Goal: Information Seeking & Learning: Learn about a topic

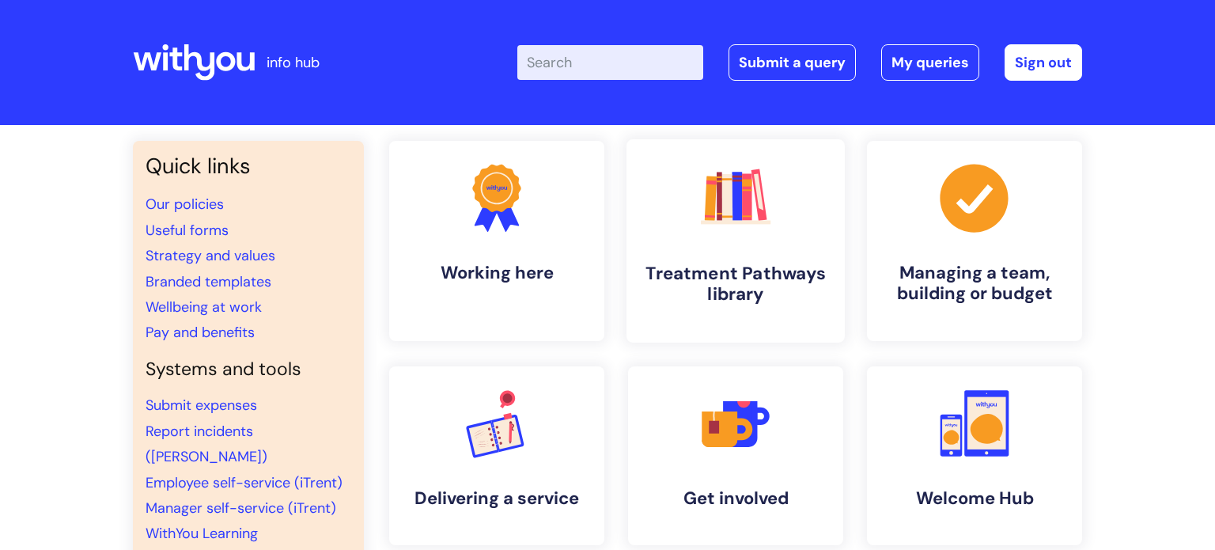
click at [784, 257] on link ".cls-1{fill:#f89b22;}.cls-1,.cls-2,.cls-3,.cls-4,.cls-5,.cls-6,.cls-7{stroke-wi…" at bounding box center [735, 240] width 218 height 203
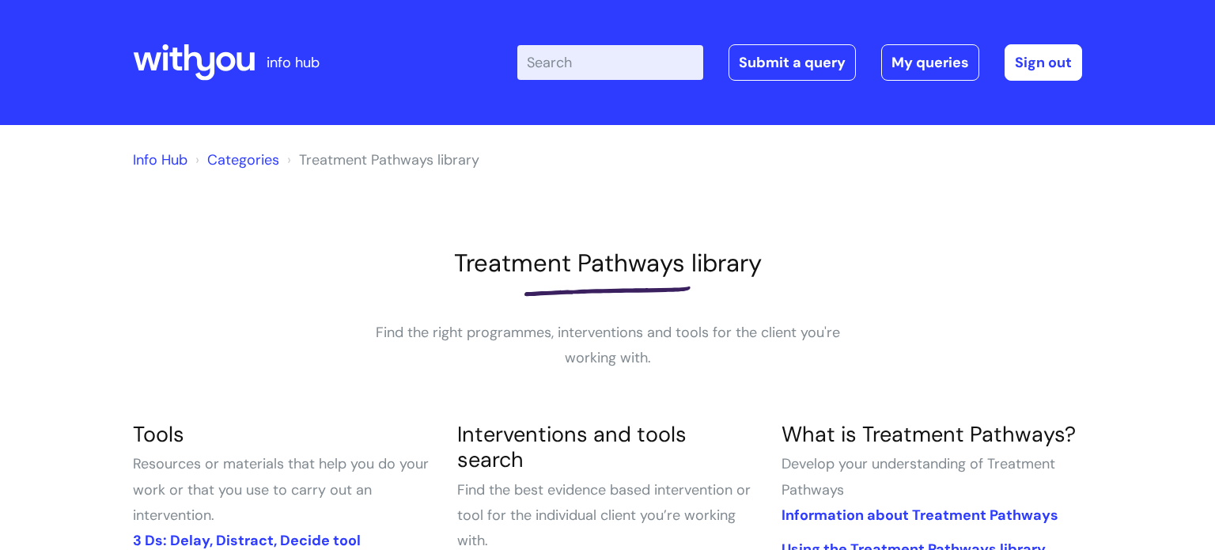
click at [543, 66] on input "Enter your search term here..." at bounding box center [610, 62] width 186 height 35
type input "trigg"
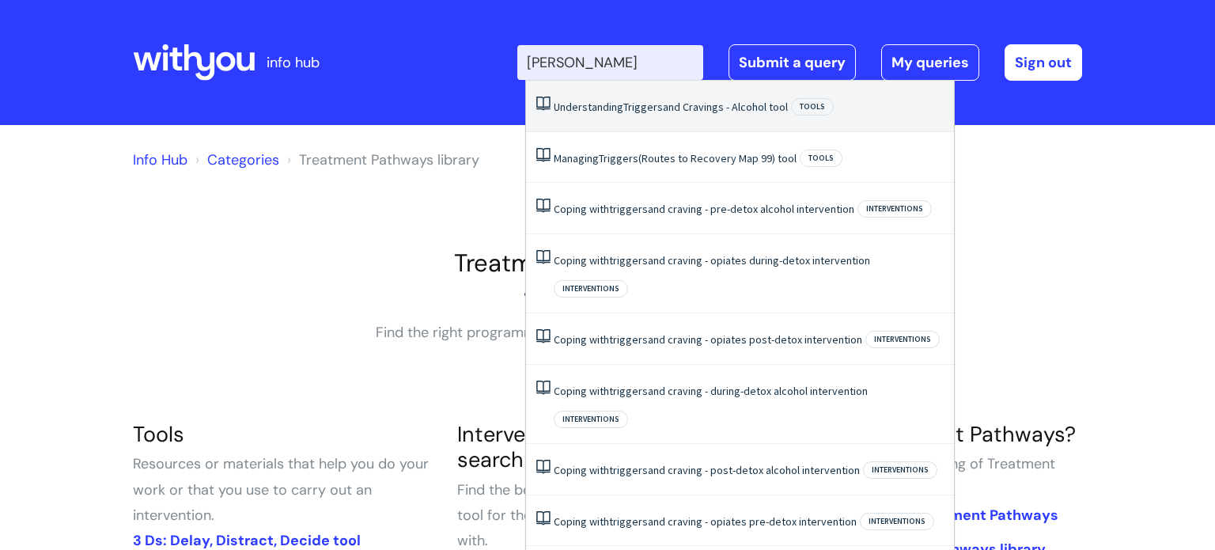
click at [605, 104] on link "Understanding Triggers and Cravings - Alcohol tool" at bounding box center [671, 107] width 234 height 14
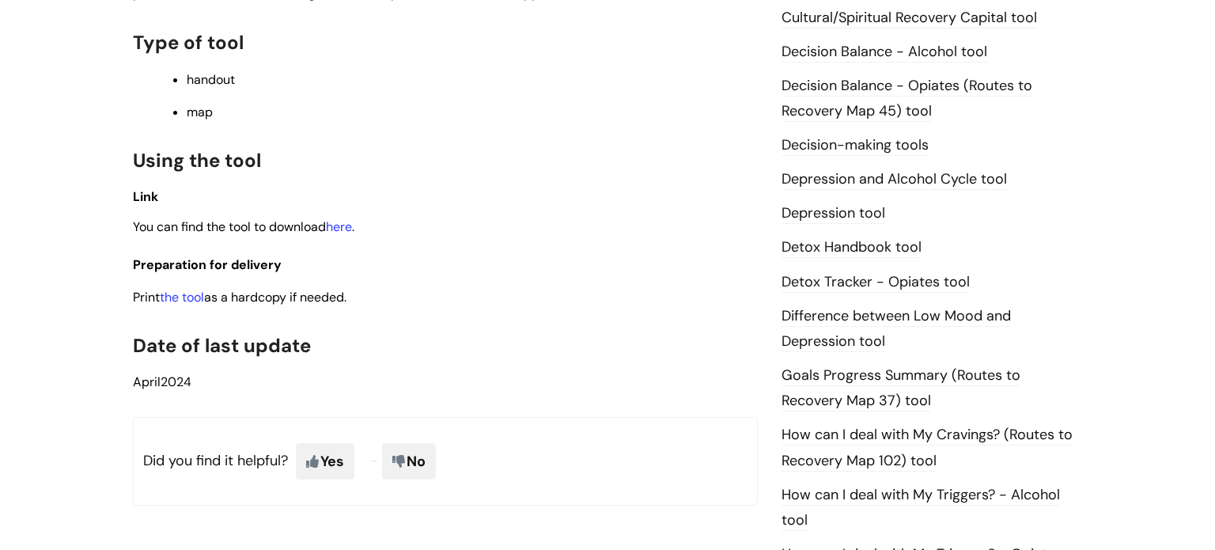
scroll to position [786, 0]
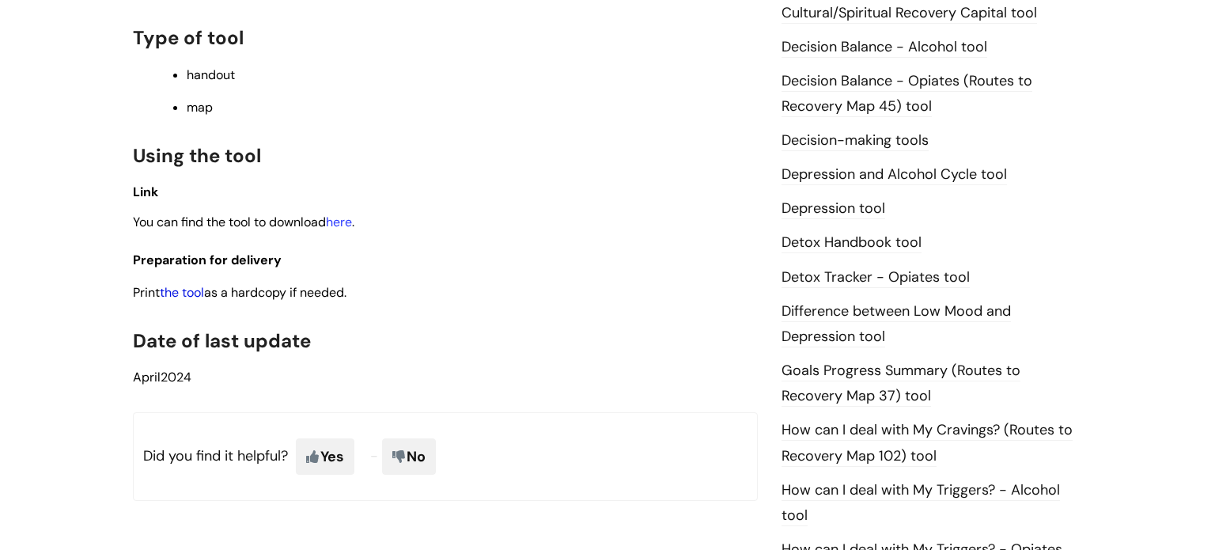
click at [173, 296] on link "the tool" at bounding box center [182, 292] width 44 height 17
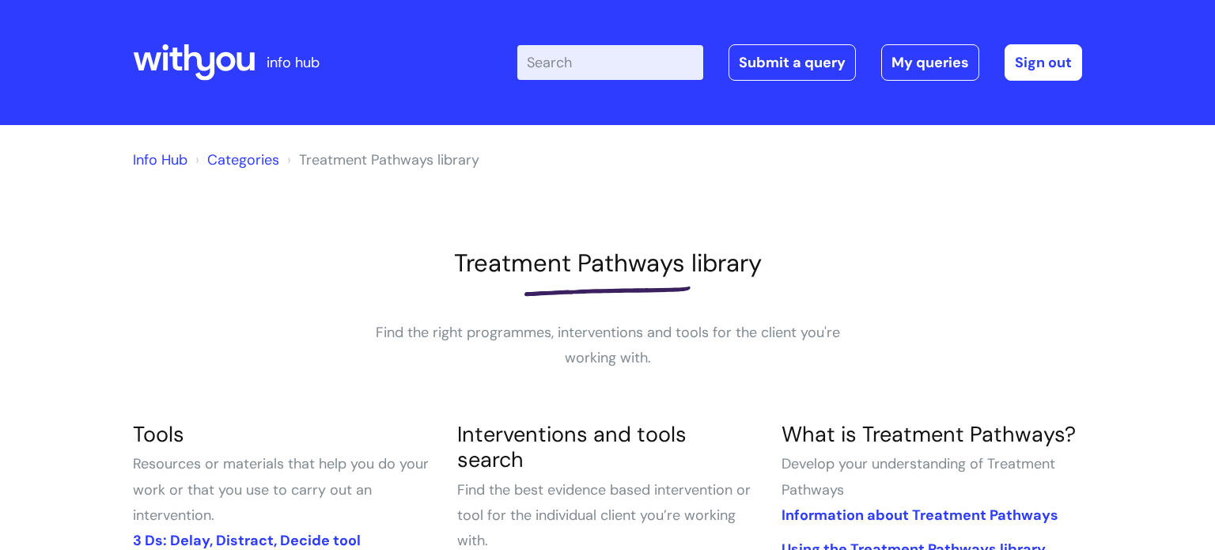
click at [543, 70] on input "Enter your search term here..." at bounding box center [610, 62] width 186 height 35
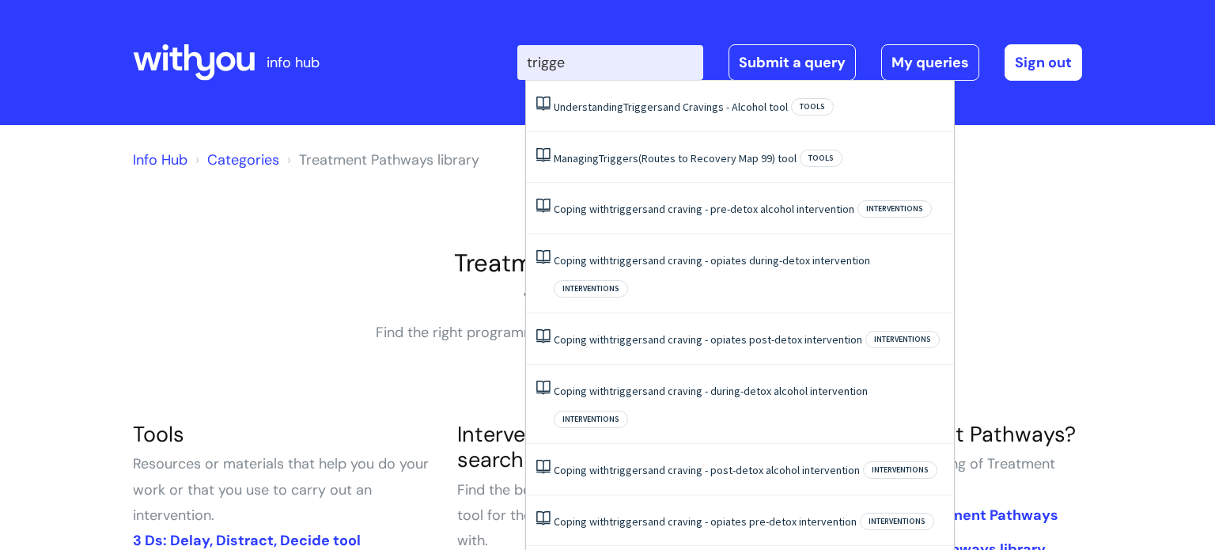
type input "trigger"
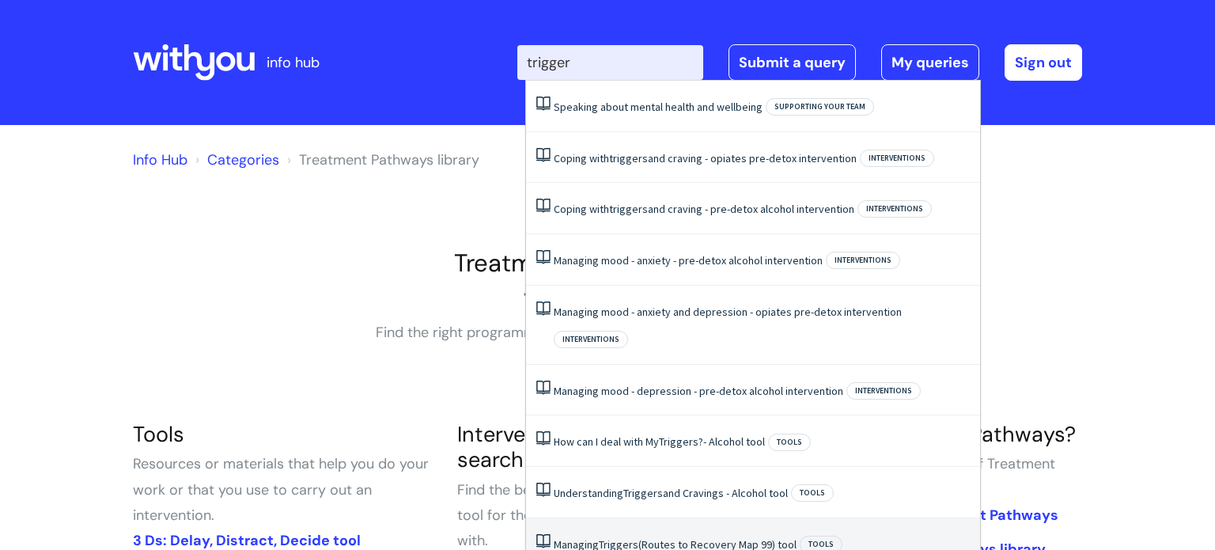
click at [688, 537] on link "Managing Triggers (Routes to Recovery Map 99) tool" at bounding box center [675, 544] width 243 height 14
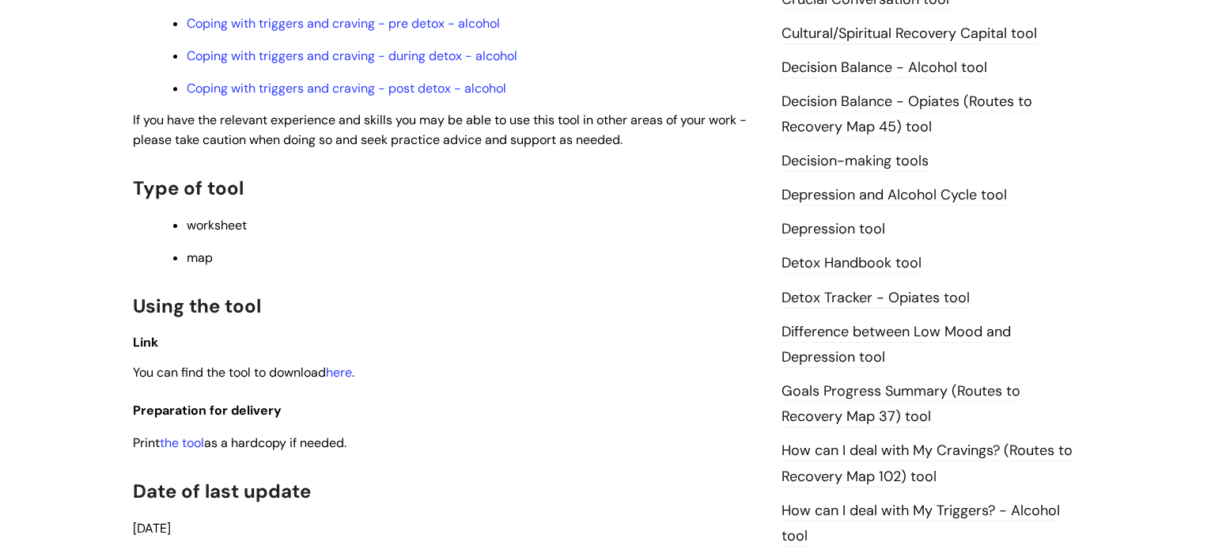
click at [597, 242] on ul "worksheet map" at bounding box center [453, 240] width 609 height 52
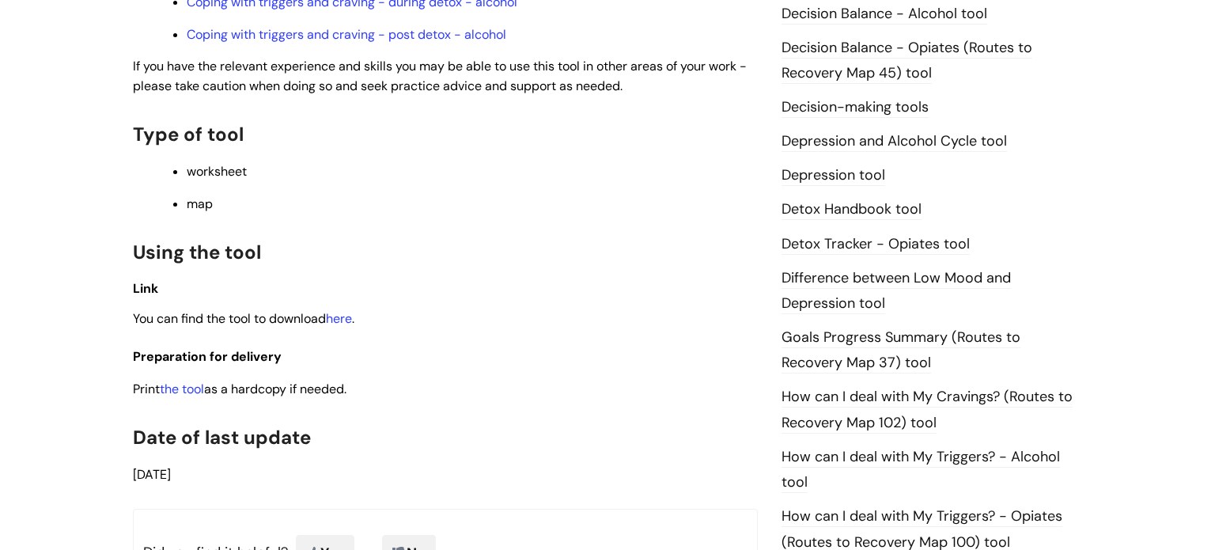
scroll to position [851, 0]
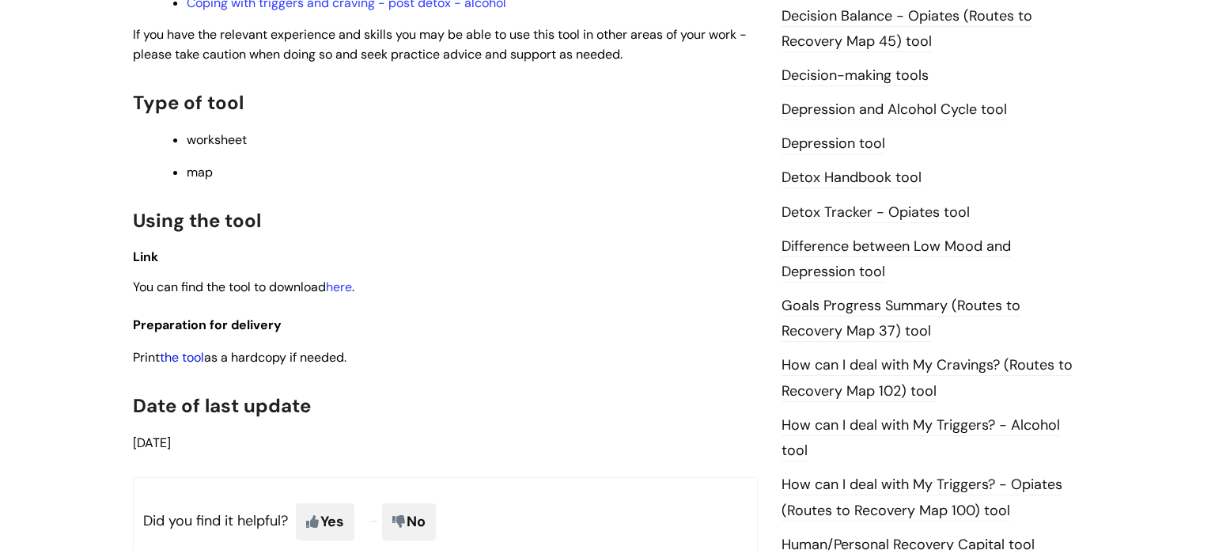
click at [173, 365] on link "the tool" at bounding box center [182, 357] width 44 height 17
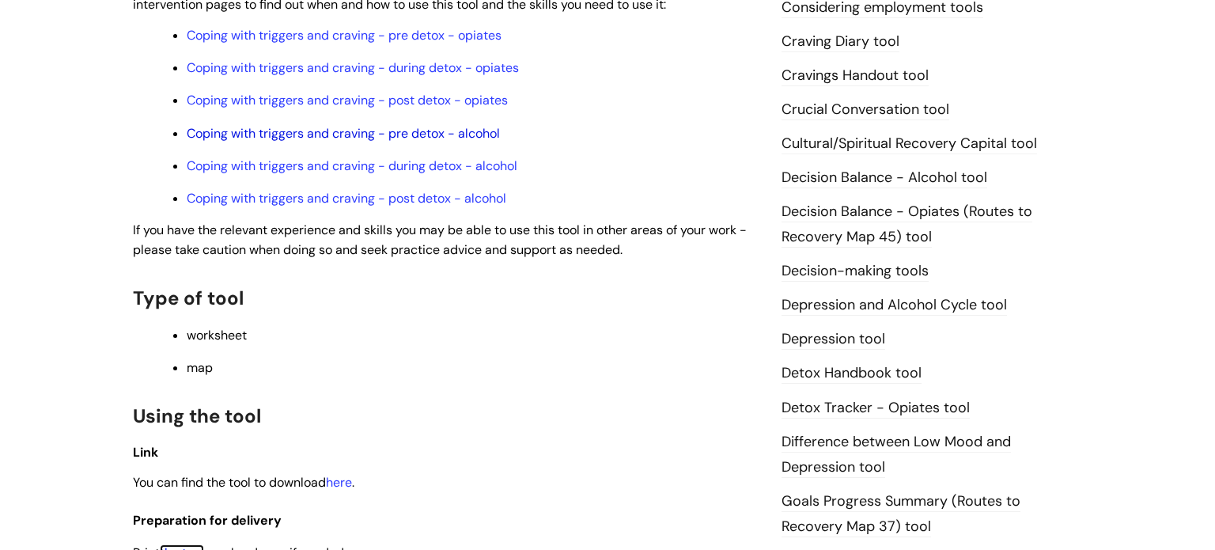
scroll to position [653, 0]
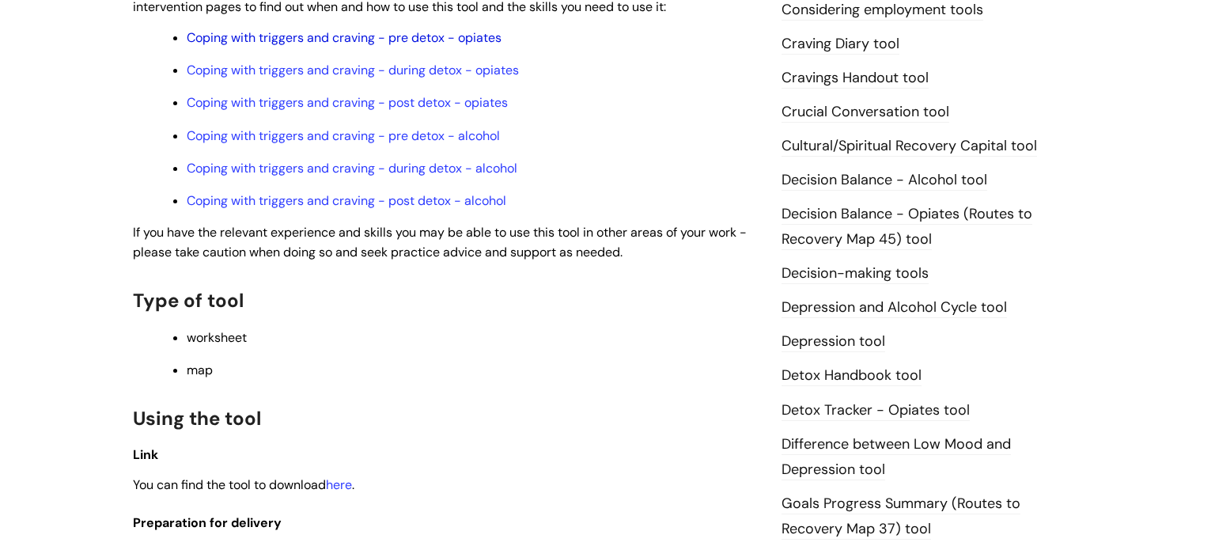
click at [354, 44] on link "Coping with triggers and craving - pre detox - opiates" at bounding box center [344, 37] width 315 height 17
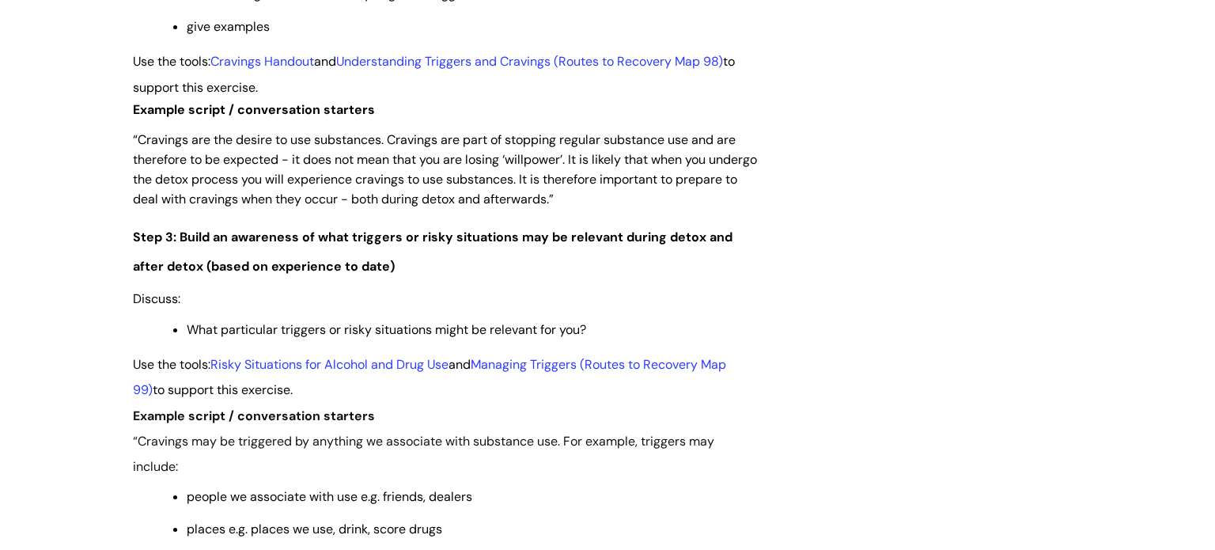
scroll to position [2196, 0]
click at [422, 70] on link "Understanding Triggers and Cravings (Routes to Recovery Map 98)" at bounding box center [529, 61] width 387 height 17
click at [323, 373] on link "Risky Situations for Alcohol and Drug Use" at bounding box center [329, 364] width 238 height 17
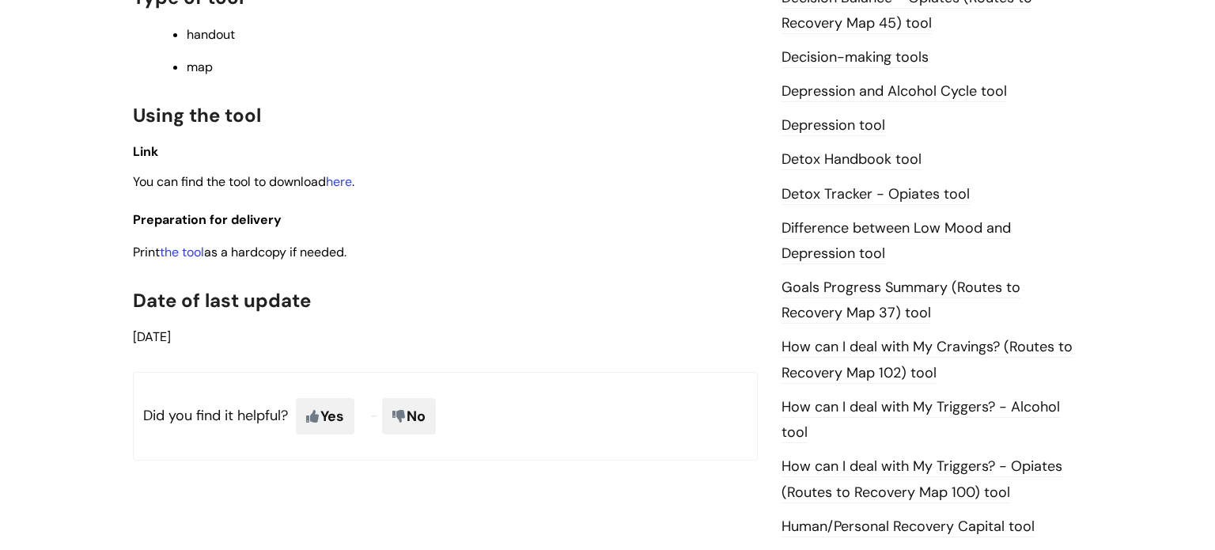
scroll to position [867, 0]
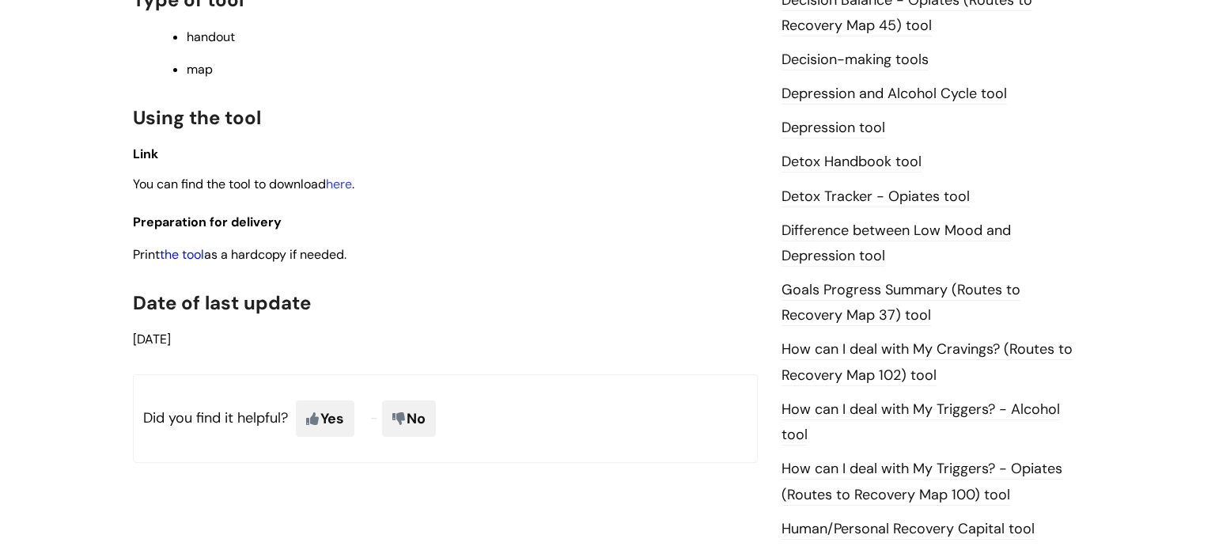
click at [200, 258] on link "the tool" at bounding box center [182, 254] width 44 height 17
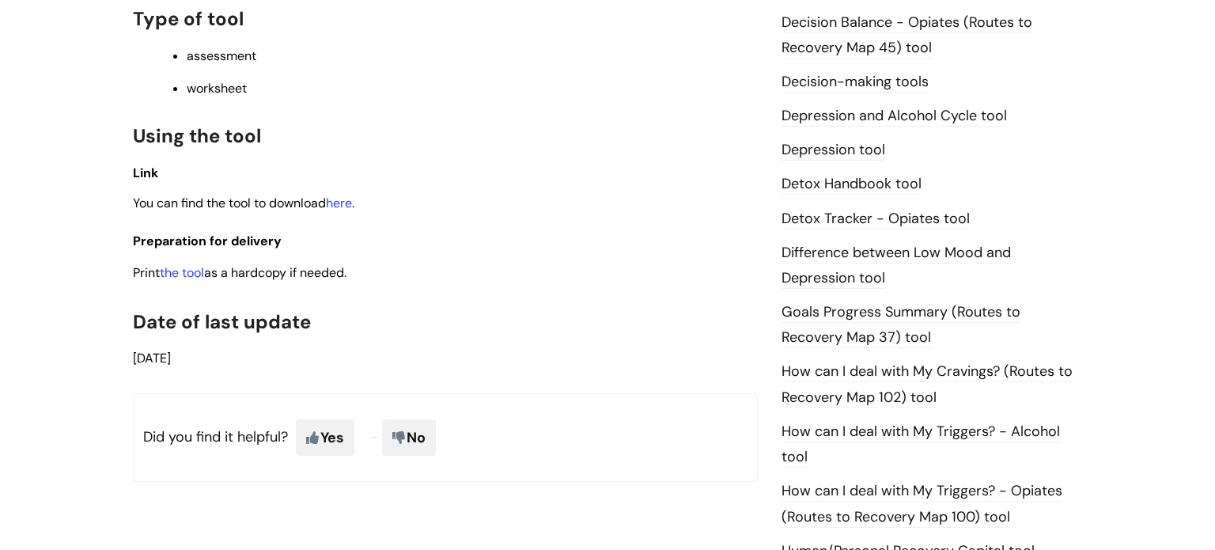
scroll to position [844, 0]
click at [194, 282] on link "the tool" at bounding box center [182, 273] width 44 height 17
